Goal: Task Accomplishment & Management: Use online tool/utility

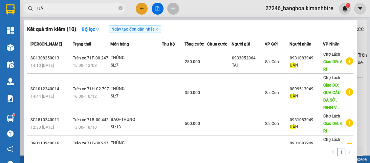
type input "U"
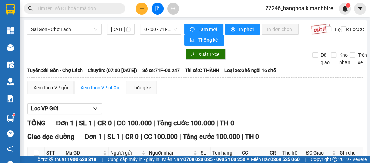
click at [141, 9] on icon "plus" at bounding box center [142, 8] width 5 height 5
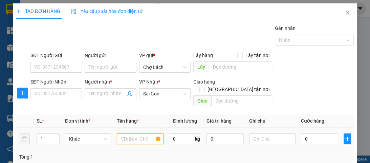
click at [143, 133] on input "text" at bounding box center [140, 138] width 46 height 11
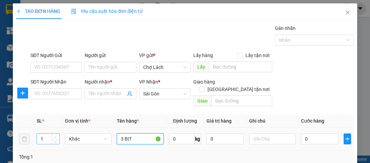
type input "3 BỊT"
click at [56, 136] on icon "up" at bounding box center [56, 137] width 2 height 2
type input "2"
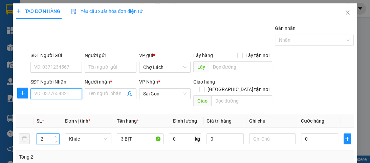
click at [52, 93] on input "SĐT Người Nhận" at bounding box center [55, 93] width 51 height 11
type input "770"
type input "3"
click at [56, 135] on span "up" at bounding box center [56, 137] width 4 height 4
click at [51, 90] on input "770" at bounding box center [55, 93] width 51 height 11
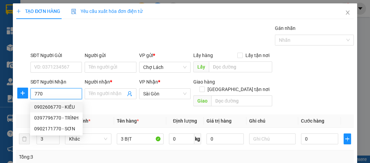
click at [64, 108] on div "0902606770 - KIỀU" at bounding box center [56, 106] width 44 height 7
type input "0902606770"
type input "KIỀU"
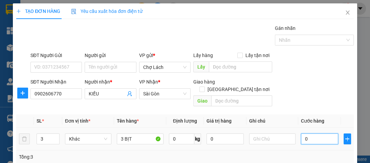
click at [302, 133] on input "0" at bounding box center [319, 138] width 37 height 11
type input "6"
type input "60"
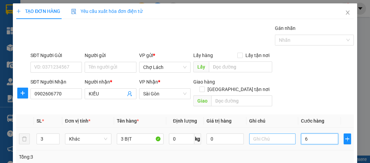
type input "60"
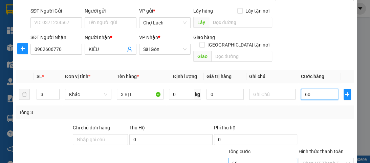
scroll to position [63, 0]
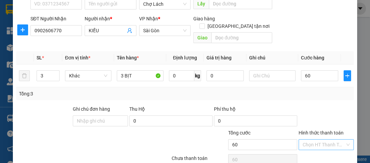
click at [326, 139] on input "Hình thức thanh toán" at bounding box center [324, 144] width 42 height 10
type input "60.000"
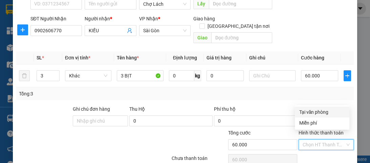
click at [319, 112] on div "Tại văn phòng" at bounding box center [322, 111] width 46 height 7
type input "0"
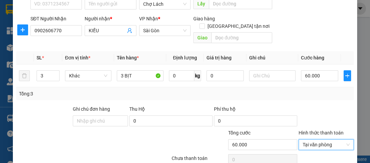
scroll to position [87, 0]
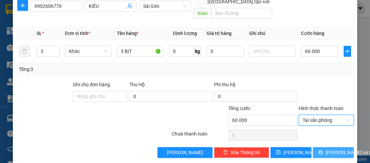
click at [336, 148] on span "[PERSON_NAME] và In" at bounding box center [349, 151] width 47 height 7
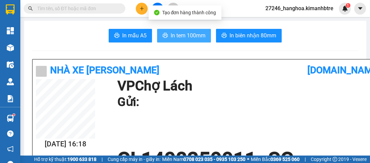
click at [194, 37] on span "In tem 100mm" at bounding box center [188, 35] width 35 height 8
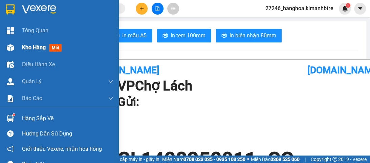
click at [26, 47] on span "Kho hàng" at bounding box center [34, 47] width 24 height 6
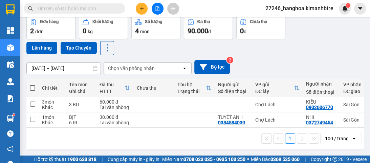
scroll to position [34, 0]
click at [32, 85] on span at bounding box center [32, 87] width 5 height 5
click at [33, 84] on input "checkbox" at bounding box center [33, 84] width 0 height 0
checkbox input "true"
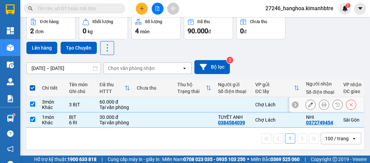
click at [33, 101] on input "checkbox" at bounding box center [32, 103] width 5 height 5
checkbox input "false"
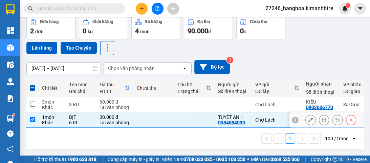
click at [35, 116] on td at bounding box center [32, 119] width 12 height 15
checkbox input "false"
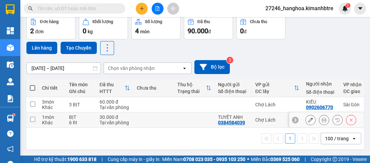
click at [322, 117] on icon at bounding box center [324, 119] width 5 height 5
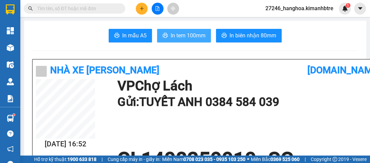
click at [182, 38] on span "In tem 100mm" at bounding box center [188, 35] width 35 height 8
click at [15, 46] on div "Kho hàng mới" at bounding box center [10, 47] width 20 height 17
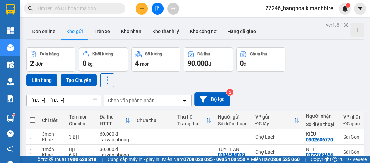
click at [30, 120] on span at bounding box center [32, 119] width 5 height 5
click at [33, 117] on input "checkbox" at bounding box center [33, 117] width 0 height 0
checkbox input "true"
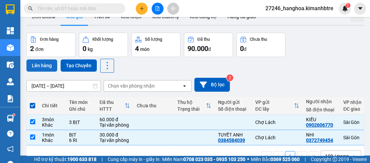
scroll to position [34, 0]
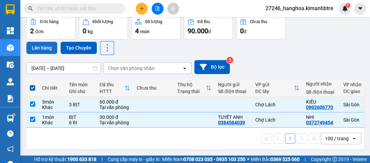
click at [35, 45] on button "Lên hàng" at bounding box center [41, 48] width 31 height 12
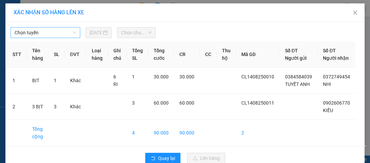
click at [46, 29] on span "Chọn tuyến" at bounding box center [46, 32] width 62 height 10
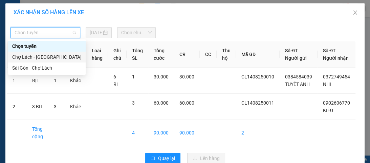
click at [43, 57] on div "Chợ Lách - [GEOGRAPHIC_DATA]" at bounding box center [46, 56] width 69 height 7
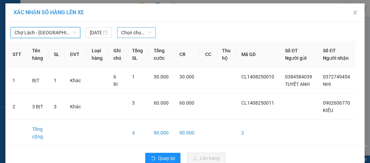
click at [126, 33] on span "Chọn chuyến" at bounding box center [136, 32] width 30 height 10
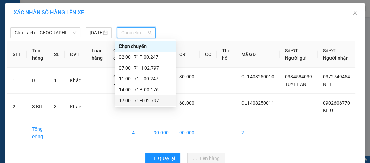
click at [142, 102] on div "17:00 - 71H-02.797" at bounding box center [145, 100] width 53 height 7
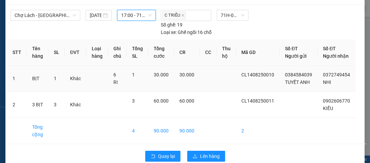
scroll to position [36, 0]
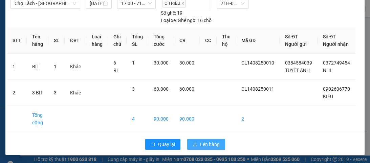
click at [210, 141] on span "Lên hàng" at bounding box center [210, 143] width 20 height 7
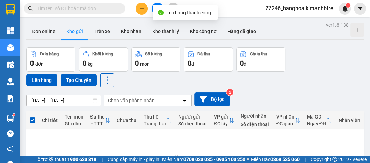
click at [157, 3] on button at bounding box center [158, 9] width 12 height 12
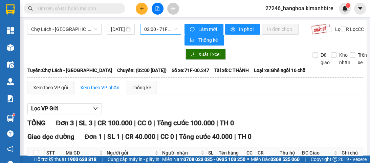
click at [165, 34] on span "02:00 - 71F-00.247" at bounding box center [160, 29] width 33 height 10
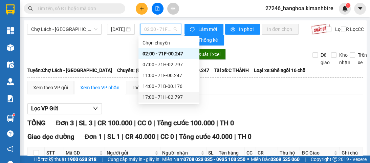
click at [161, 94] on div "17:00 - 71H-02.797" at bounding box center [169, 96] width 53 height 7
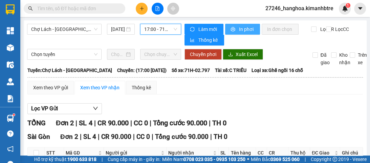
click at [234, 29] on button "In phơi" at bounding box center [242, 29] width 35 height 11
click at [152, 29] on span "17:00 - 71H-02.797" at bounding box center [160, 29] width 33 height 10
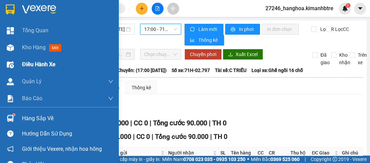
click at [33, 42] on div "Kho hàng mới" at bounding box center [67, 47] width 91 height 17
